Goal: Information Seeking & Learning: Find specific fact

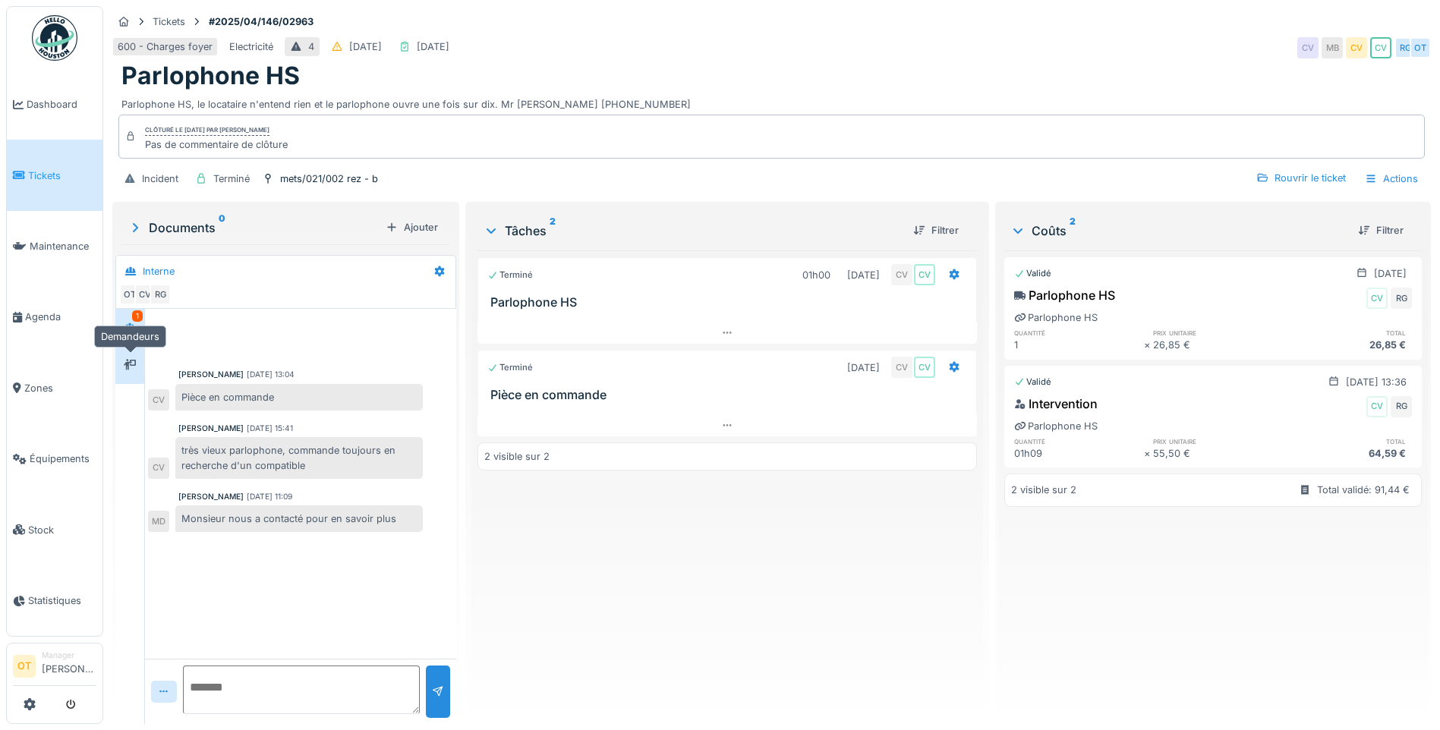
click at [131, 363] on icon at bounding box center [130, 365] width 12 height 10
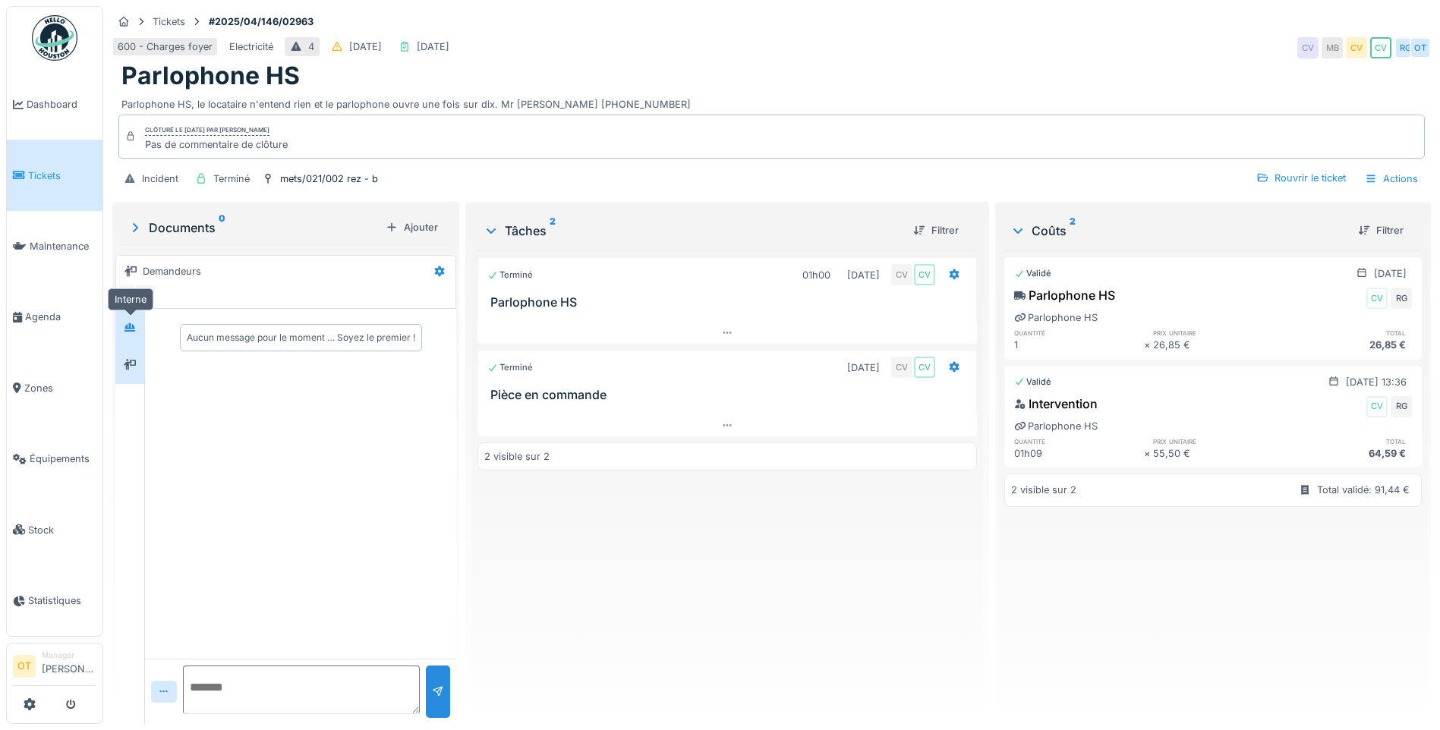
click at [127, 329] on icon at bounding box center [130, 328] width 12 height 10
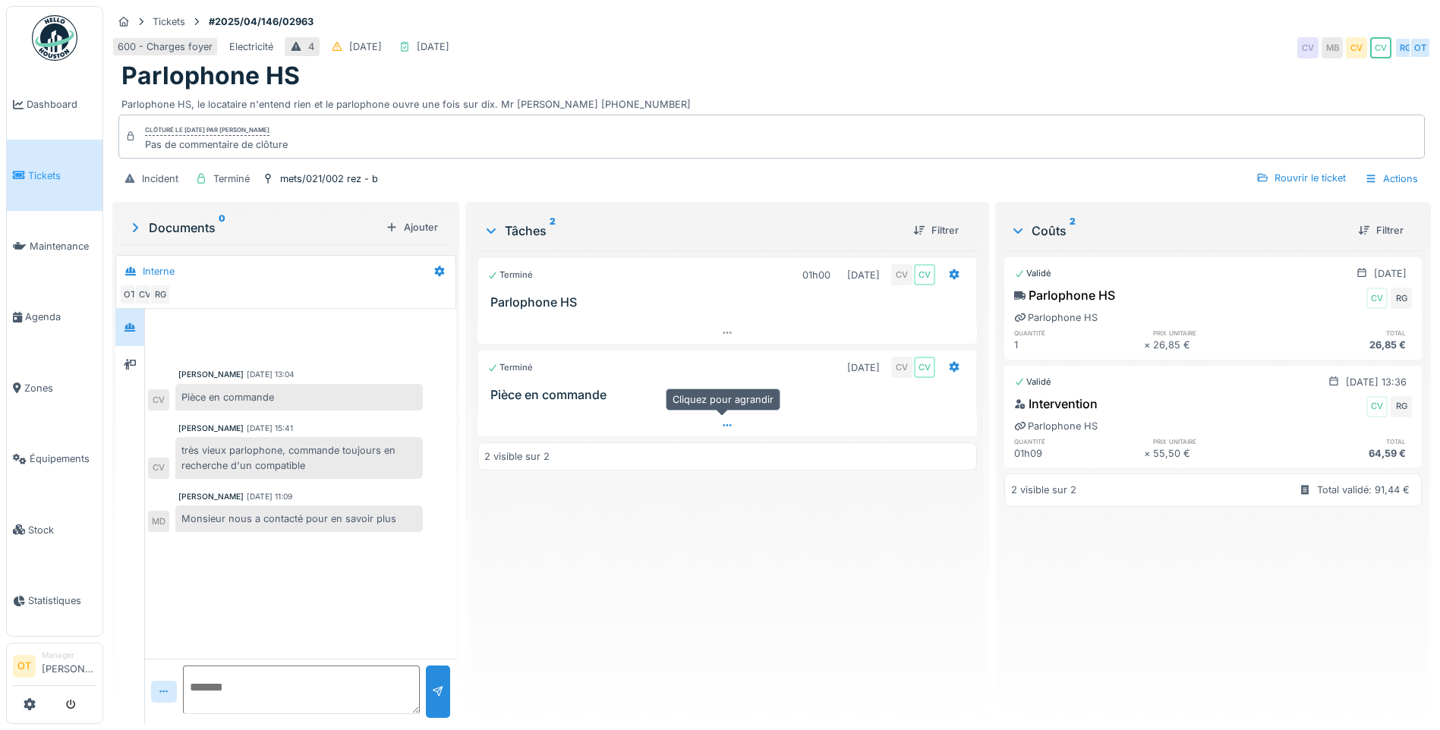
click at [732, 427] on div at bounding box center [726, 425] width 499 height 22
click at [724, 448] on icon at bounding box center [727, 453] width 12 height 10
click at [294, 175] on div "mets/021/002 rez - b" at bounding box center [329, 179] width 98 height 14
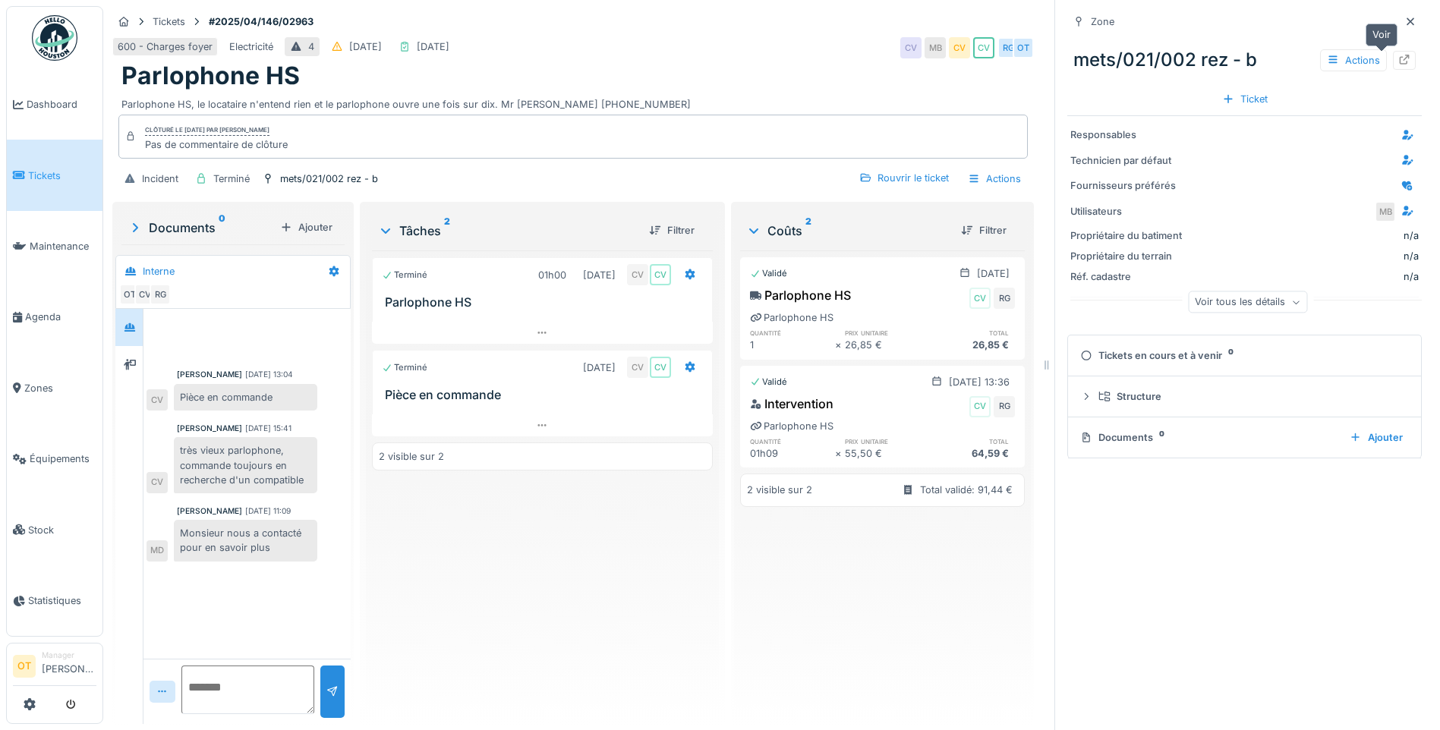
click at [1398, 58] on icon at bounding box center [1404, 60] width 12 height 10
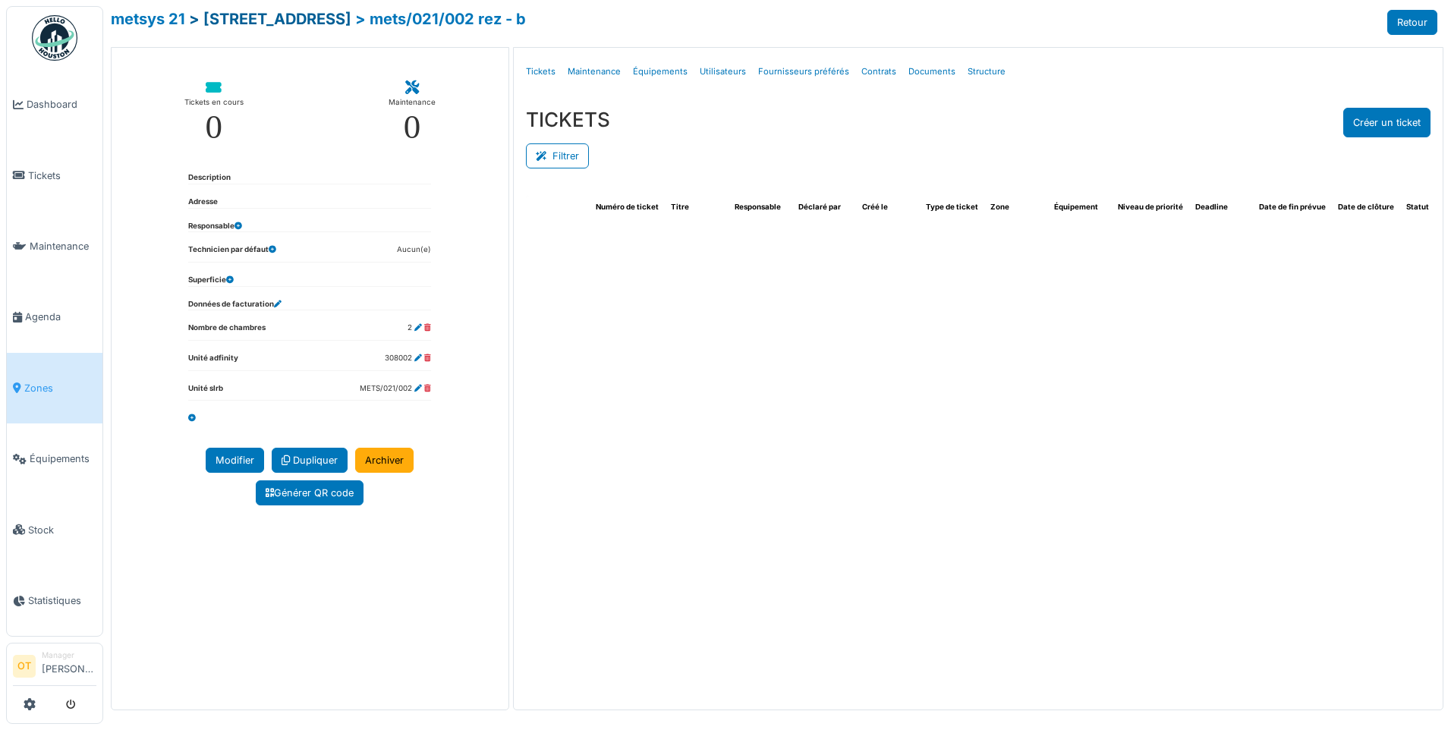
click at [282, 14] on link "> [STREET_ADDRESS]" at bounding box center [270, 19] width 162 height 18
select select "***"
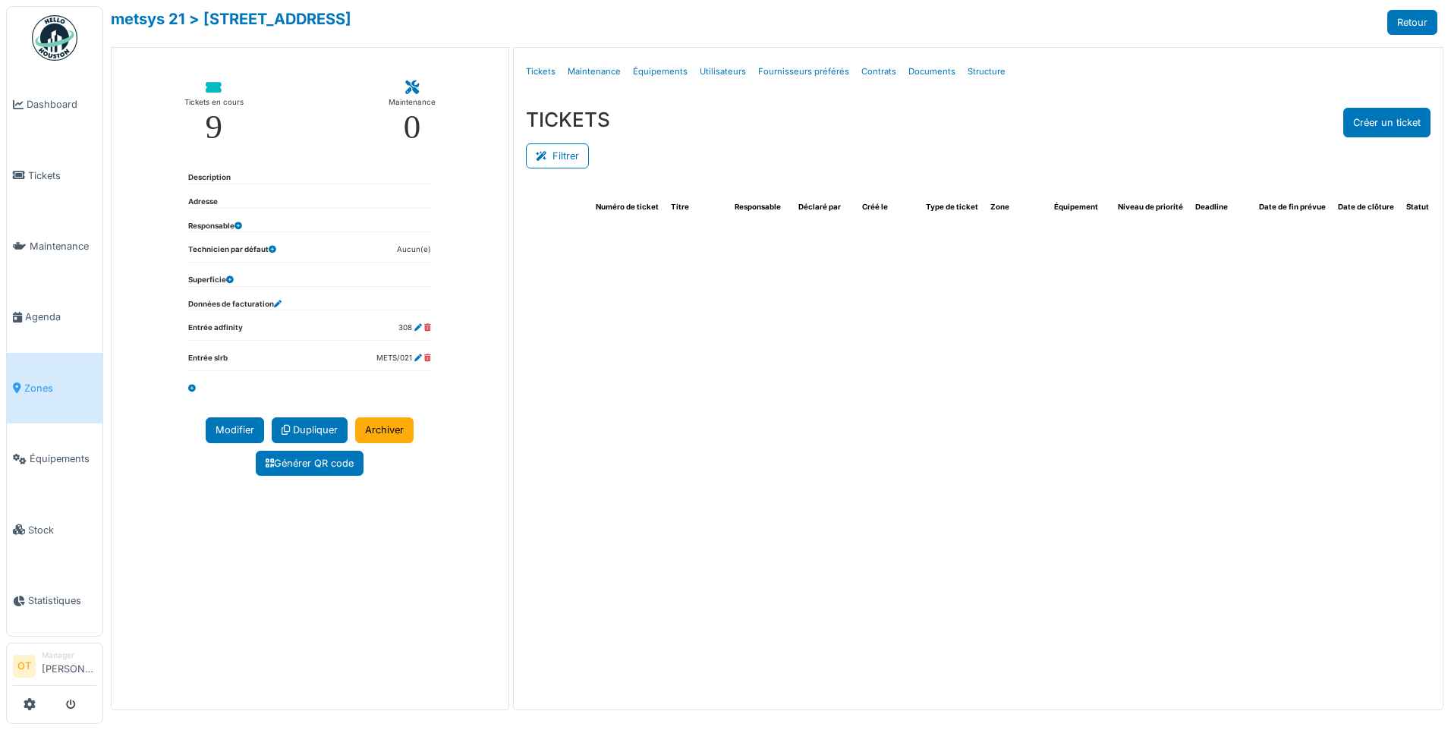
select select "***"
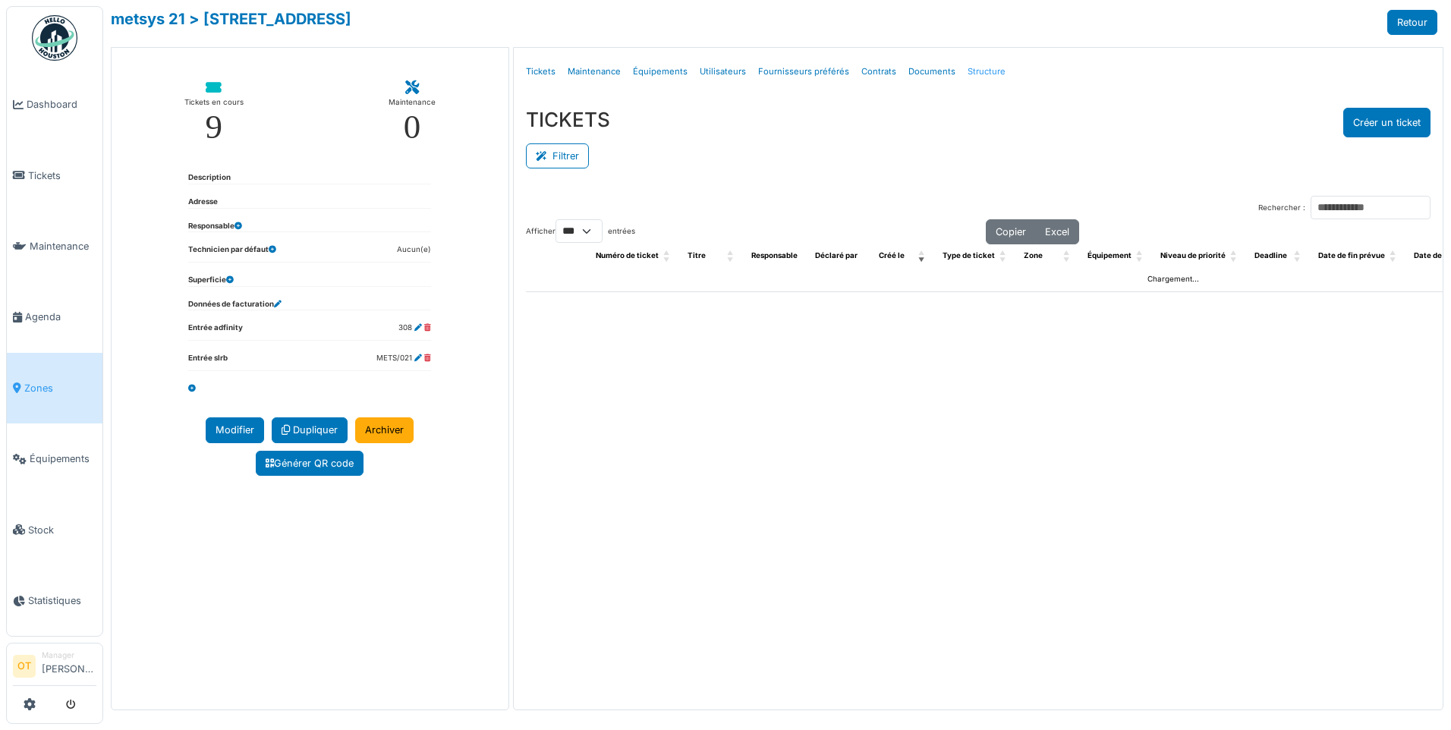
click at [971, 77] on link "Structure" at bounding box center [986, 72] width 50 height 36
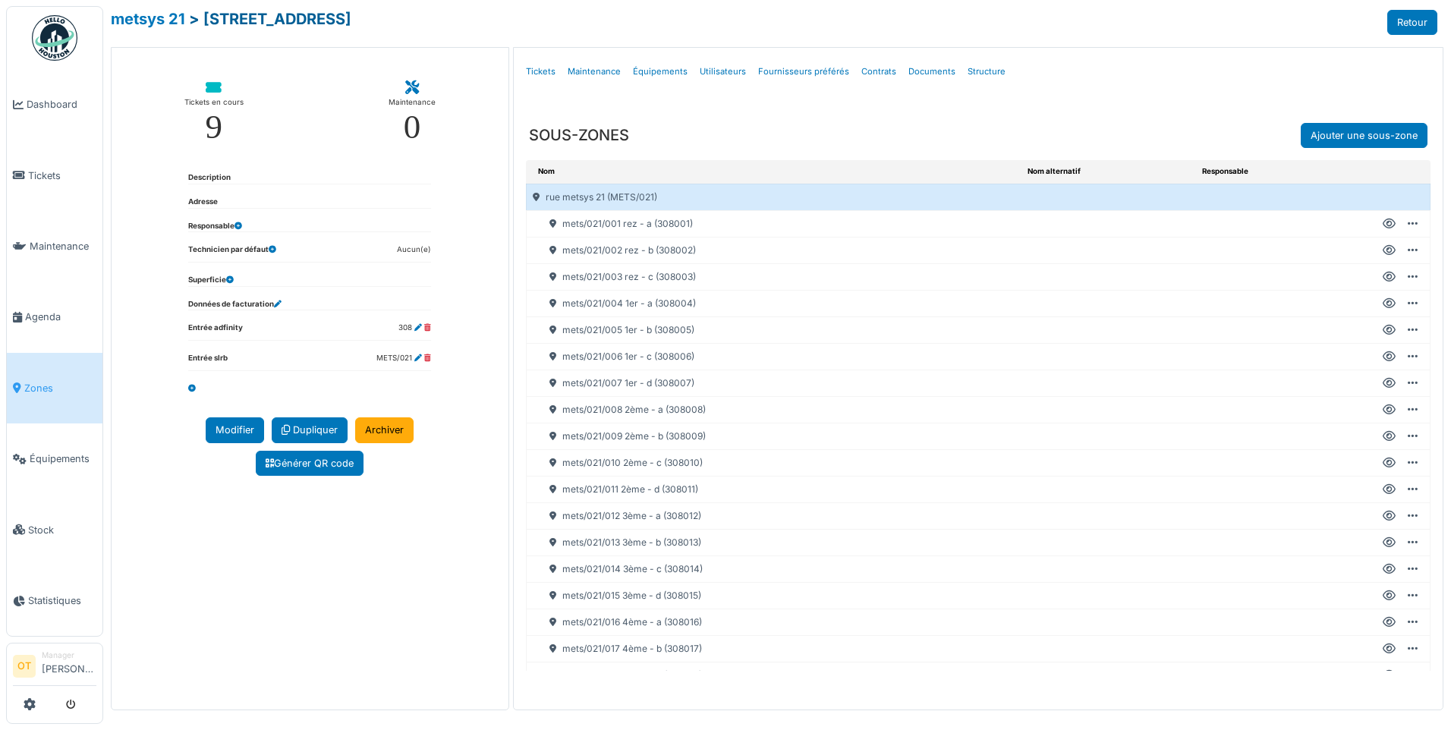
drag, startPoint x: 308, startPoint y: 17, endPoint x: 201, endPoint y: 19, distance: 107.0
click at [201, 19] on div "metsys 21 > [STREET_ADDRESS] Retour" at bounding box center [774, 22] width 1326 height 25
drag, startPoint x: 201, startPoint y: 19, endPoint x: 385, endPoint y: 21, distance: 184.4
copy link "[STREET_ADDRESS]"
